Goal: Information Seeking & Learning: Learn about a topic

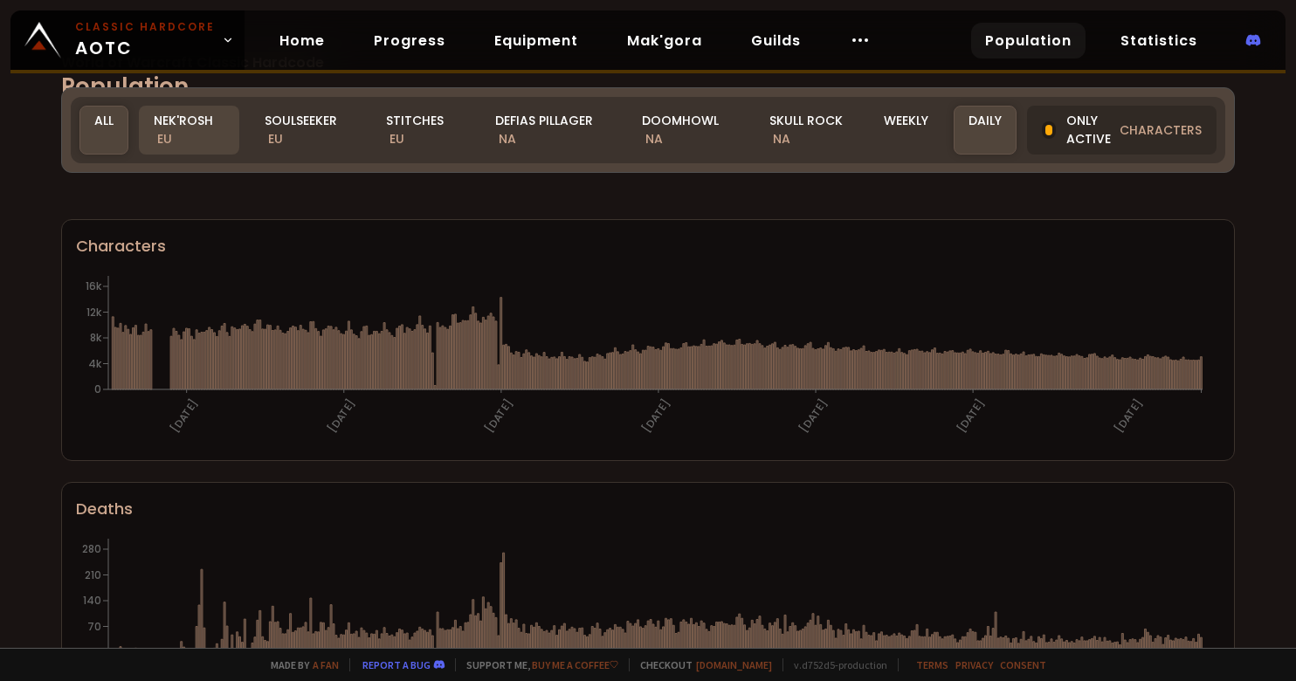
scroll to position [87, 0]
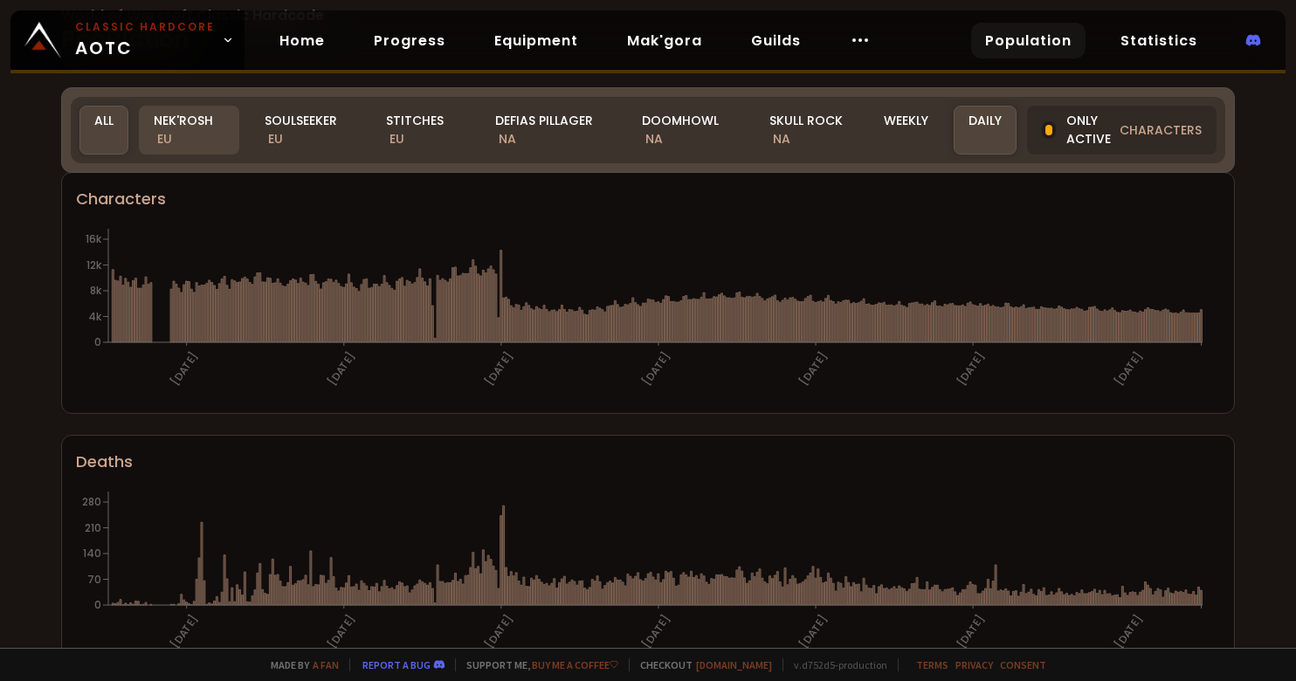
click at [173, 118] on div "Nek'Rosh EU" at bounding box center [189, 130] width 100 height 49
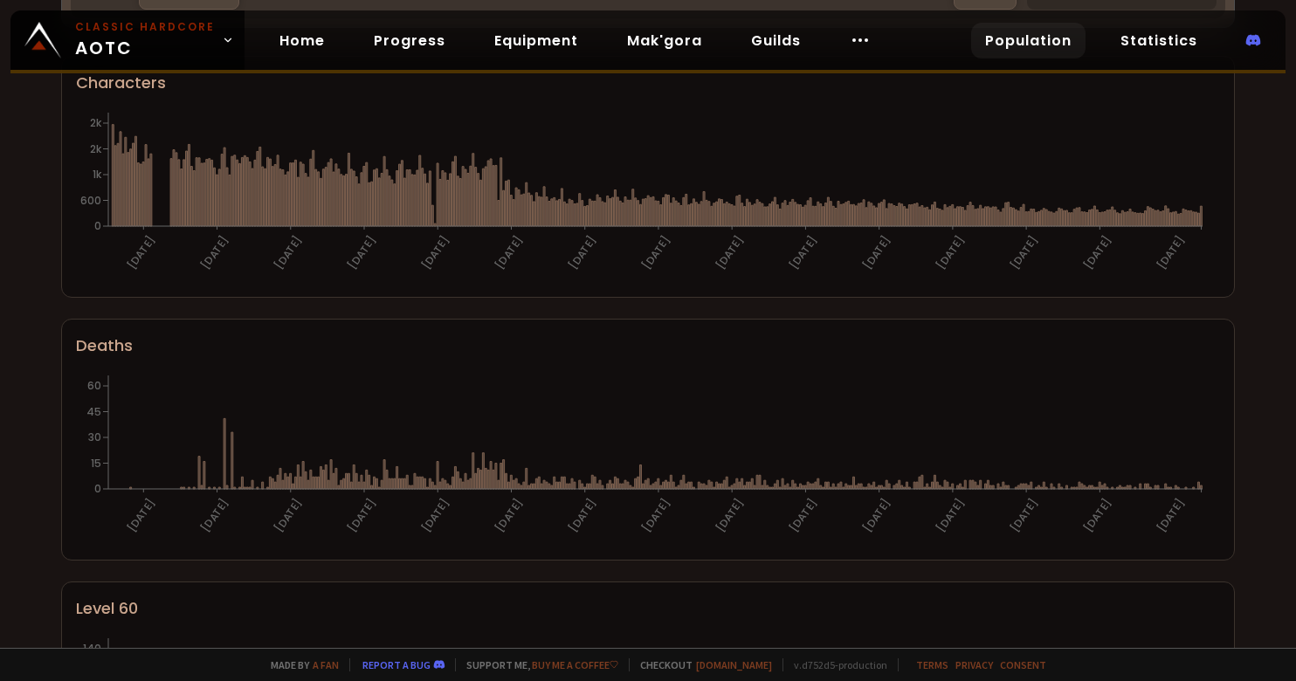
scroll to position [0, 0]
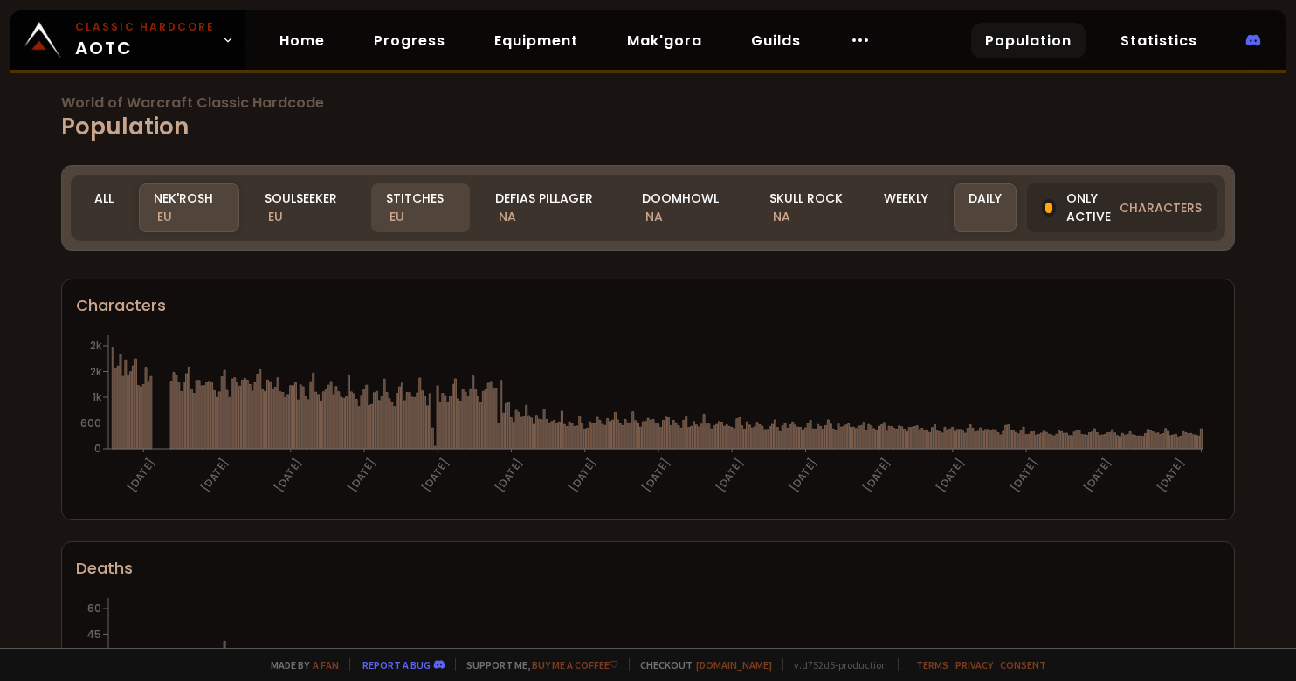
click at [438, 201] on div "Stitches EU" at bounding box center [420, 207] width 99 height 49
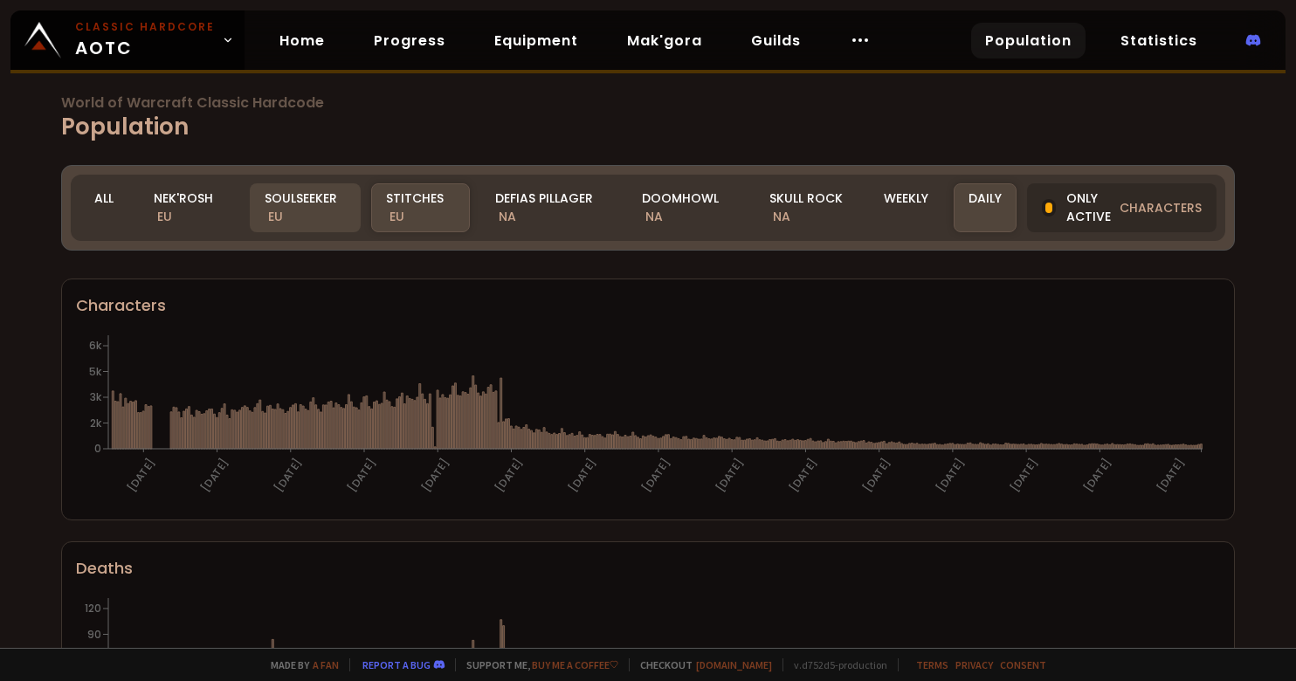
click at [316, 217] on div "Soulseeker EU" at bounding box center [306, 207] width 112 height 49
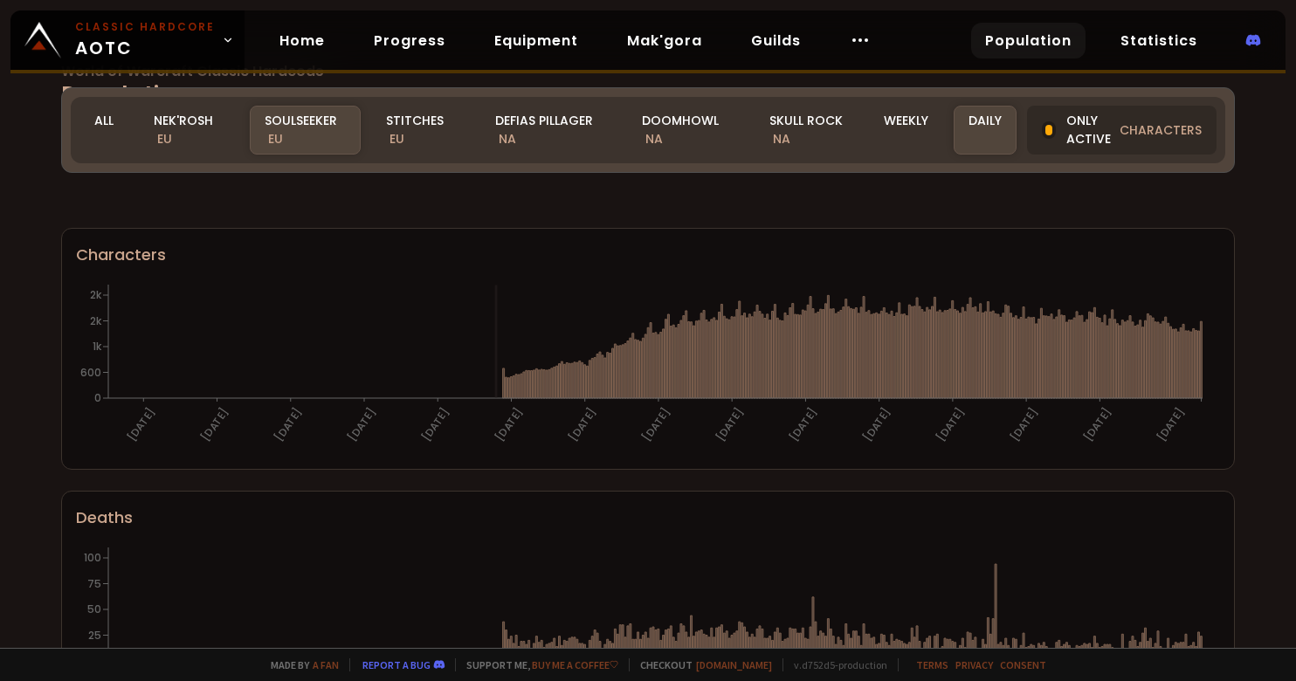
scroll to position [87, 0]
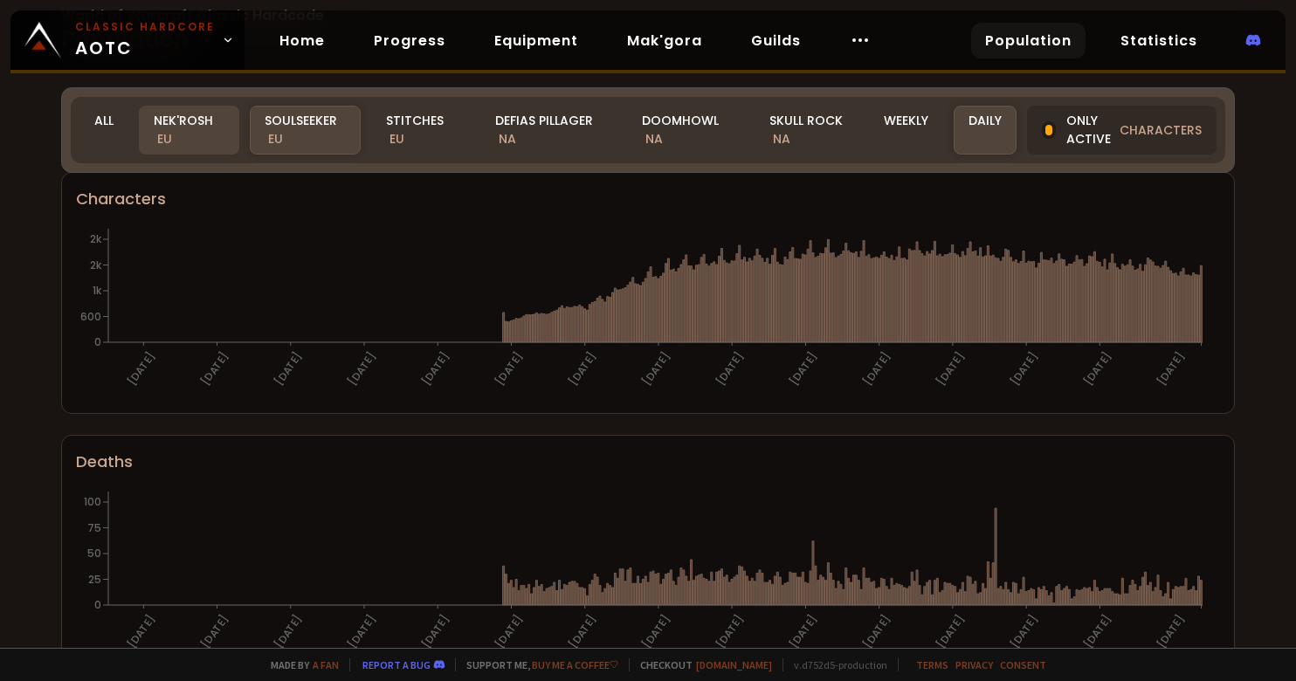
click at [185, 123] on div "Nek'Rosh EU" at bounding box center [189, 130] width 100 height 49
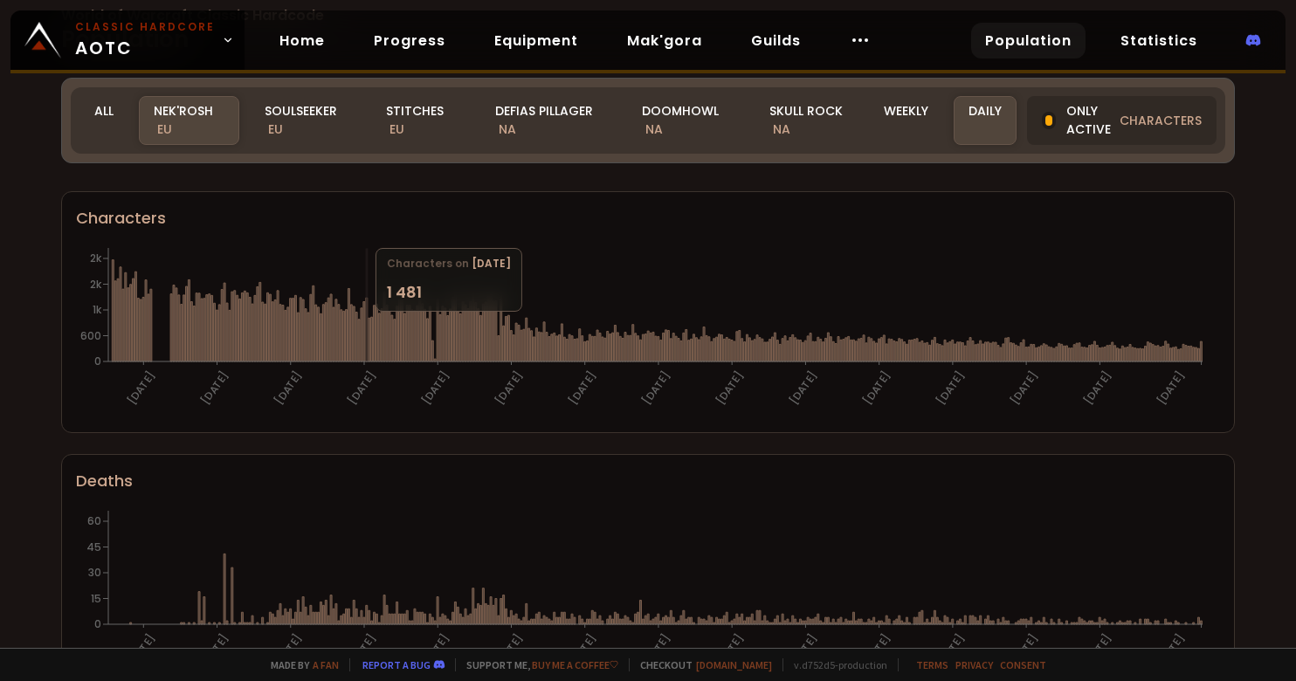
scroll to position [0, 0]
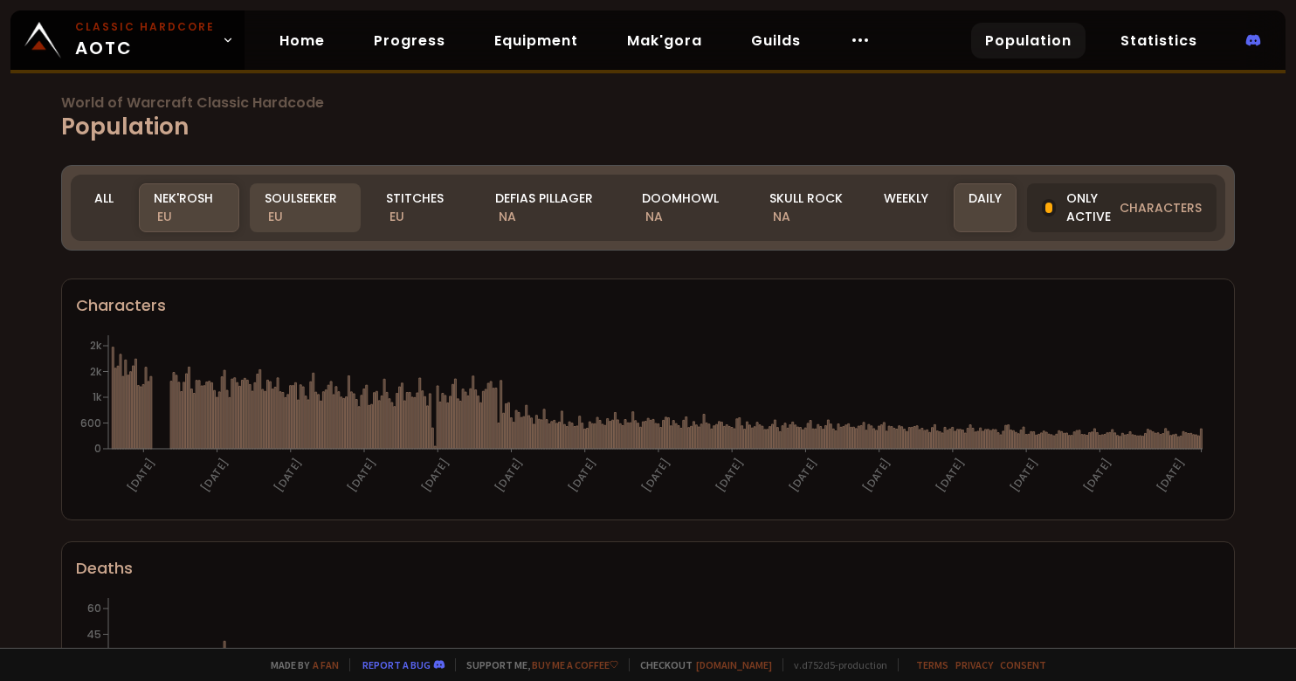
click at [316, 217] on div "Soulseeker EU" at bounding box center [306, 207] width 112 height 49
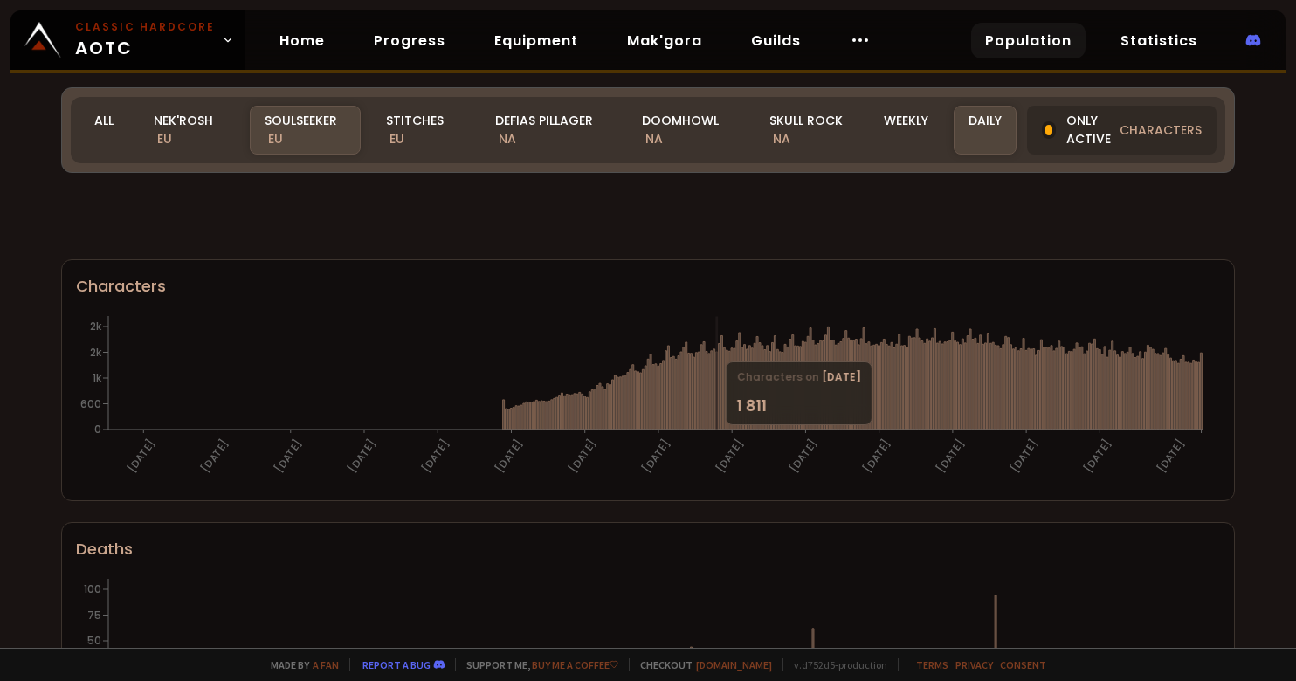
scroll to position [96, 0]
